Goal: Information Seeking & Learning: Learn about a topic

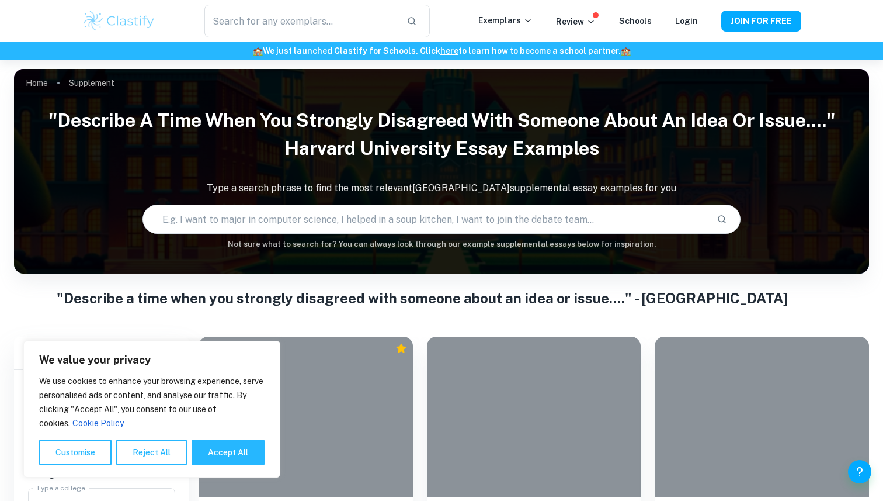
scroll to position [102, 0]
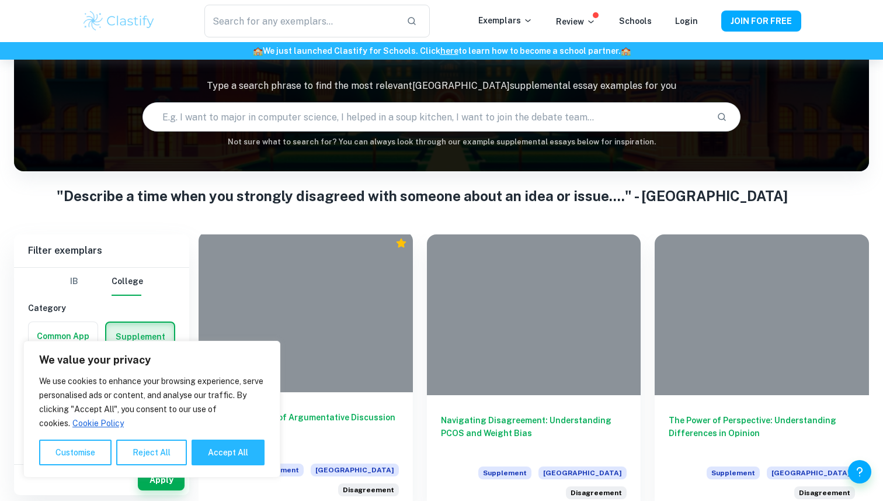
click at [318, 297] on div at bounding box center [306, 311] width 214 height 161
